Goal: Task Accomplishment & Management: Manage account settings

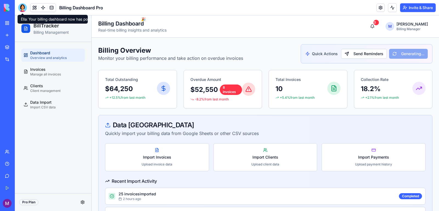
click at [21, 6] on div at bounding box center [22, 7] width 9 height 9
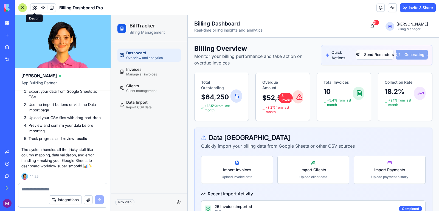
click at [36, 9] on button at bounding box center [34, 8] width 8 height 8
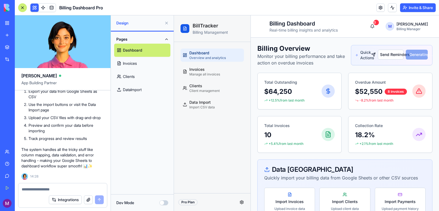
click at [148, 48] on link "Dashboard" at bounding box center [142, 50] width 56 height 13
click at [146, 64] on link "Invoices" at bounding box center [142, 63] width 56 height 13
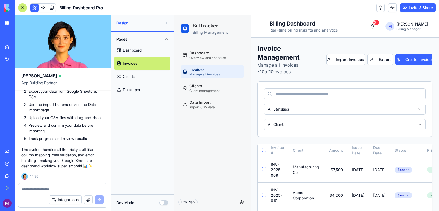
click at [284, 56] on h2 "Invoice Management" at bounding box center [289, 53] width 64 height 18
click at [282, 69] on p "Manage all invoices • 10 of 10 invoices" at bounding box center [289, 68] width 64 height 13
click at [129, 79] on link "Clients" at bounding box center [142, 76] width 56 height 13
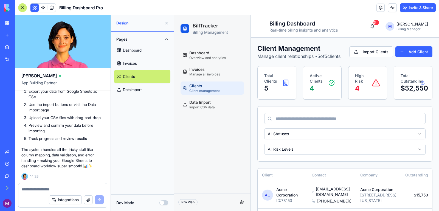
click at [131, 94] on link "DataImport" at bounding box center [142, 89] width 56 height 13
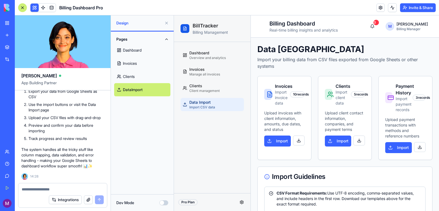
click at [132, 75] on link "Clients" at bounding box center [142, 76] width 56 height 13
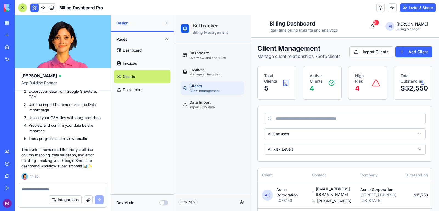
click at [133, 93] on link "DataImport" at bounding box center [142, 89] width 56 height 13
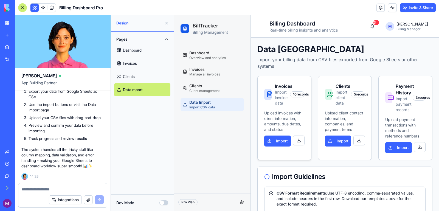
click at [281, 119] on p "Upload invoices with client information, amounts, due dates, and status" at bounding box center [284, 121] width 40 height 22
click at [283, 118] on p "Upload invoices with client information, amounts, due dates, and status" at bounding box center [284, 121] width 40 height 22
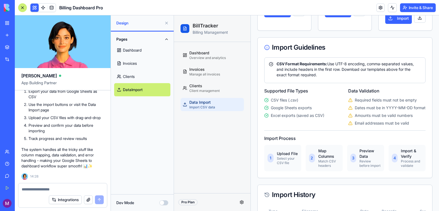
scroll to position [267, 0]
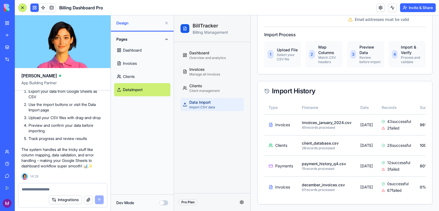
click at [158, 201] on div "Dev Mode" at bounding box center [142, 202] width 52 height 5
click at [163, 203] on button "Dev Mode" at bounding box center [163, 202] width 9 height 5
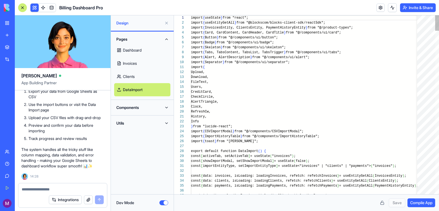
scroll to position [35, 0]
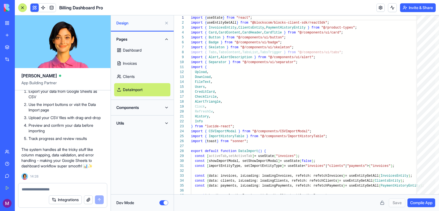
click at [163, 204] on button "Dev Mode" at bounding box center [163, 202] width 9 height 5
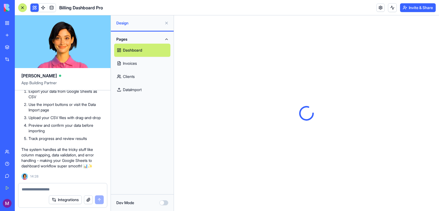
click at [170, 24] on button at bounding box center [166, 23] width 9 height 9
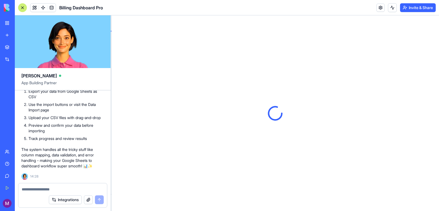
click at [167, 23] on div at bounding box center [275, 112] width 327 height 195
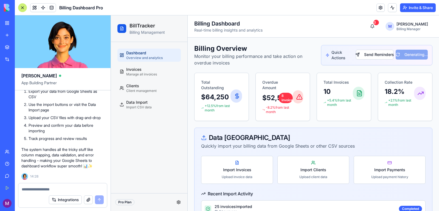
click at [22, 8] on div at bounding box center [22, 7] width 9 height 9
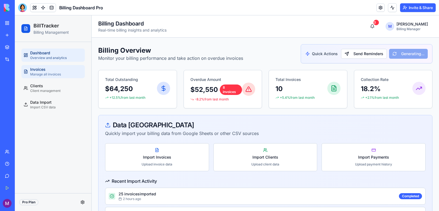
click at [44, 68] on span "Invoices" at bounding box center [37, 69] width 15 height 5
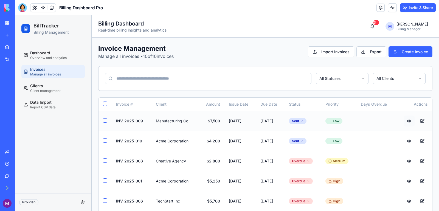
click at [405, 121] on button at bounding box center [408, 120] width 11 height 11
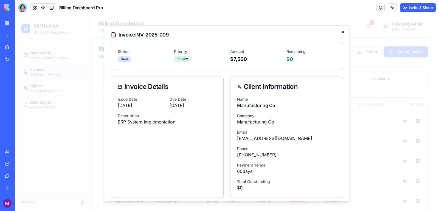
click at [340, 33] on icon "button" at bounding box center [342, 32] width 4 height 4
